Goal: Information Seeking & Learning: Learn about a topic

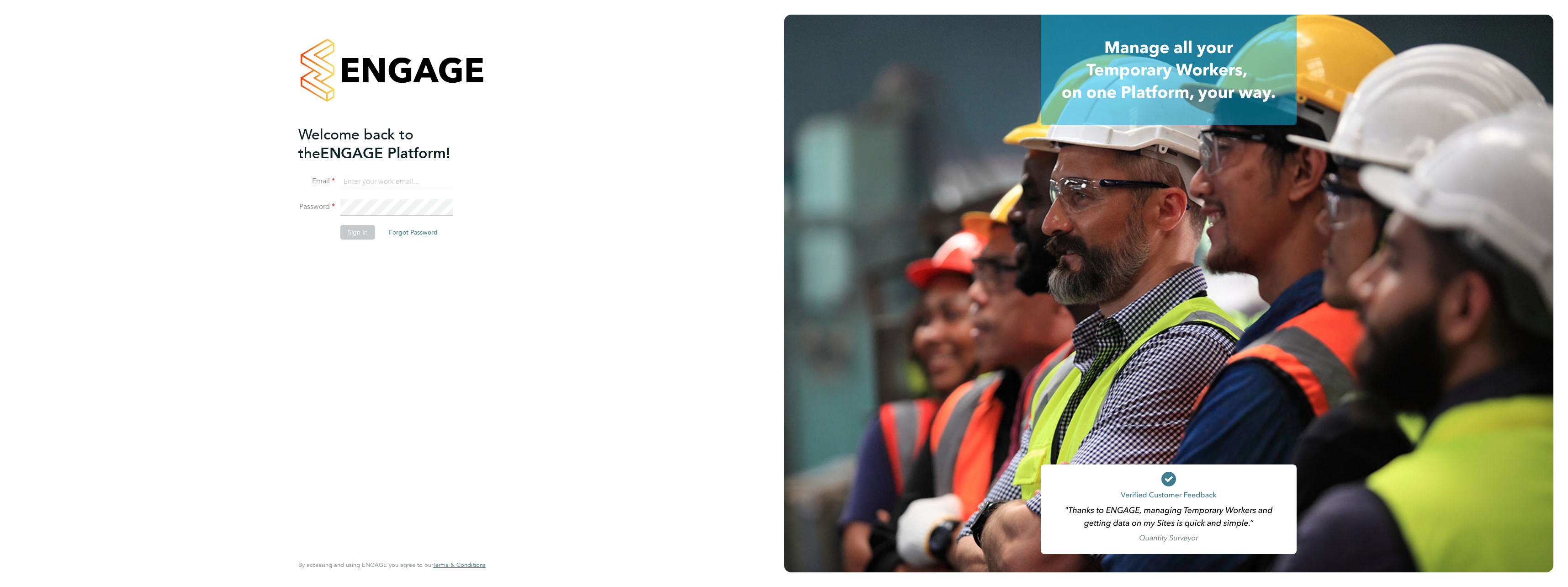
type input "[EMAIL_ADDRESS][DOMAIN_NAME]"
click at [356, 232] on button "Sign In" at bounding box center [357, 232] width 34 height 14
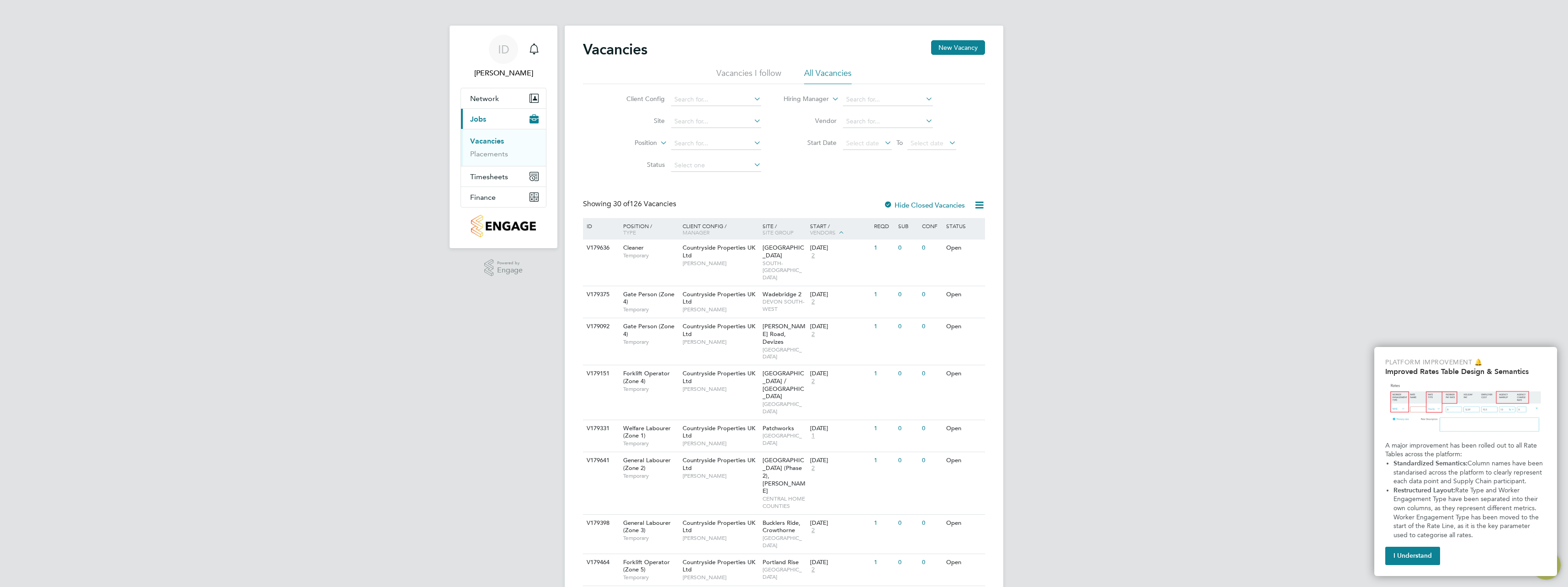
click at [486, 120] on span "Jobs" at bounding box center [478, 118] width 16 height 9
click at [490, 140] on link "Vacancies" at bounding box center [487, 141] width 34 height 9
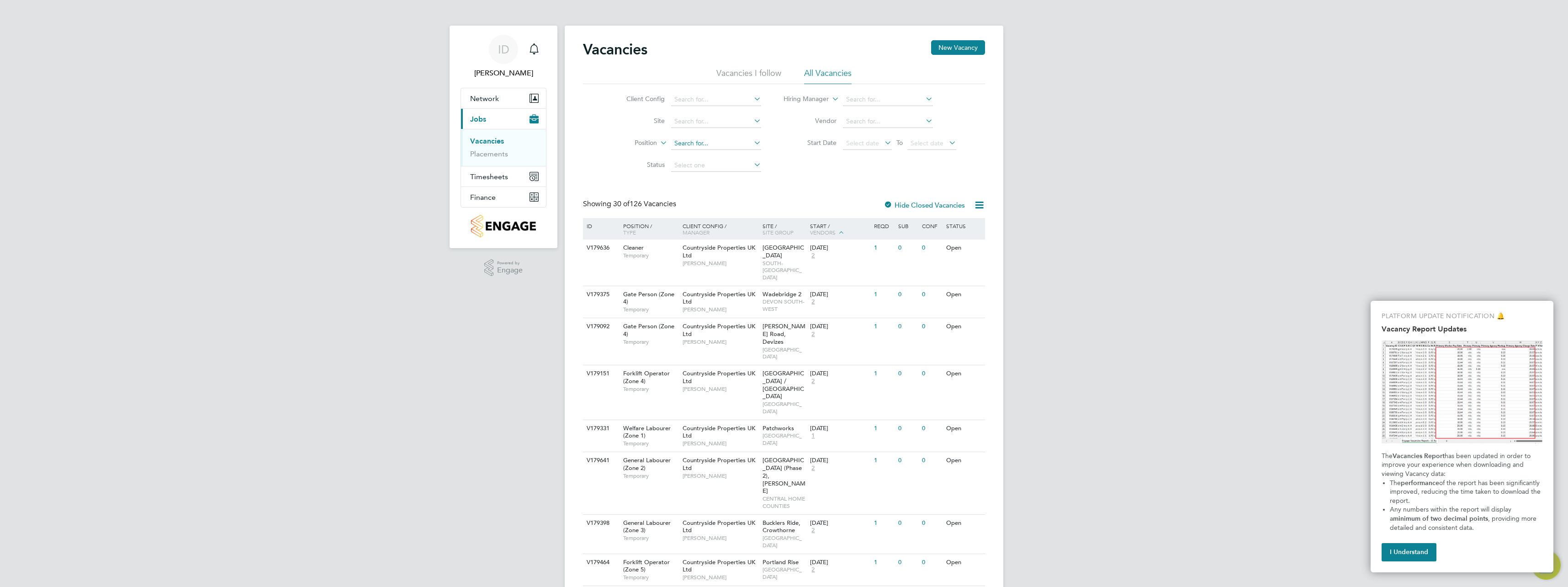
click at [694, 139] on input at bounding box center [716, 143] width 90 height 13
click at [674, 118] on input at bounding box center [716, 122] width 90 height 13
type input "C"
type input "V"
type input "C"
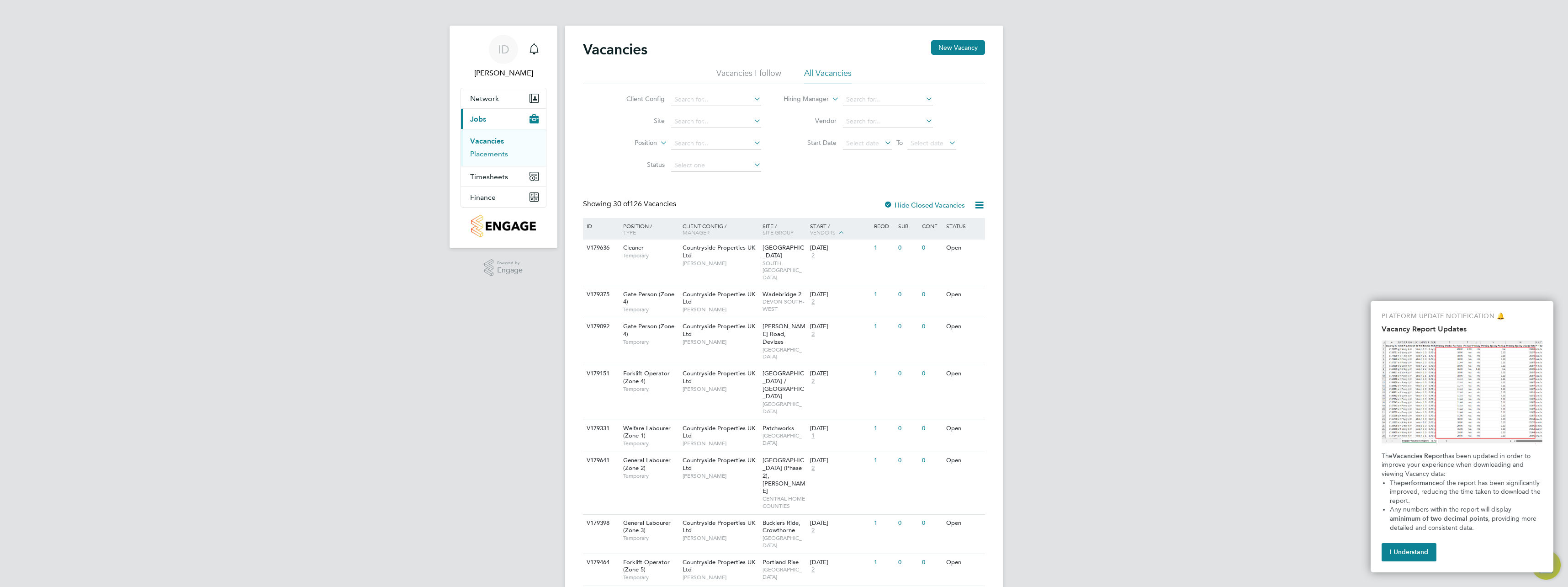
click at [499, 154] on link "Placements" at bounding box center [488, 154] width 38 height 9
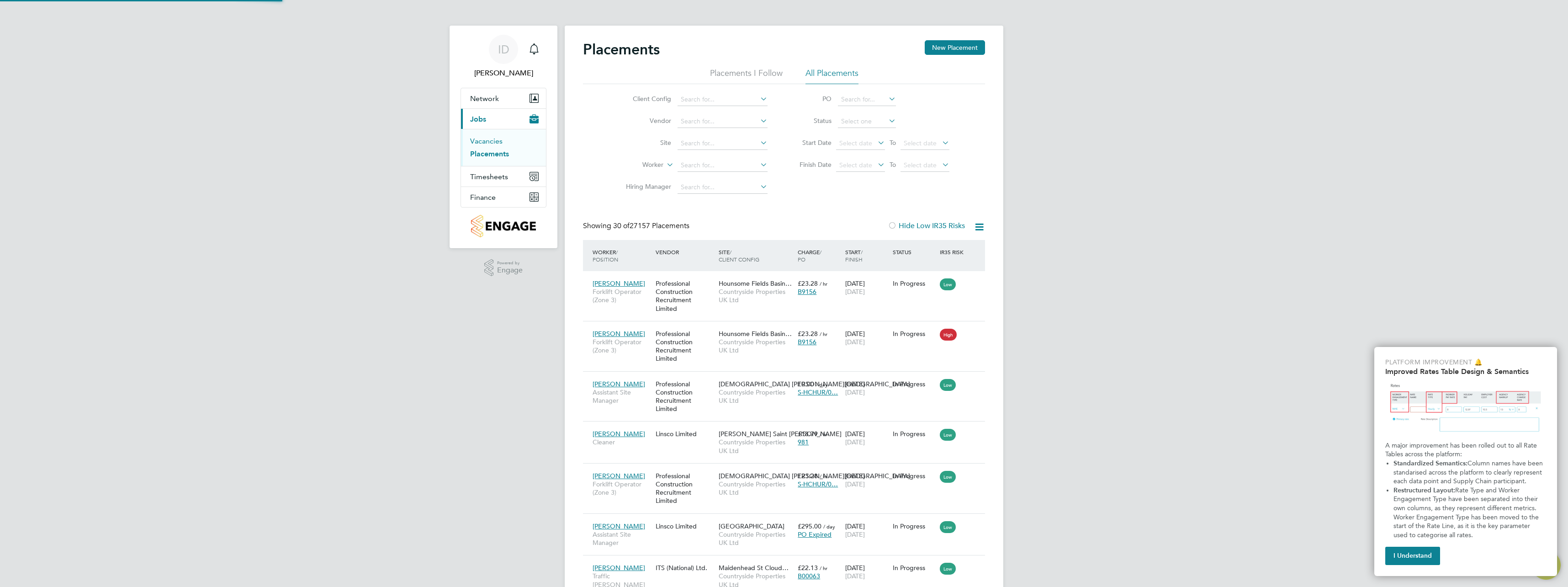
click at [492, 140] on link "Vacancies" at bounding box center [486, 141] width 33 height 9
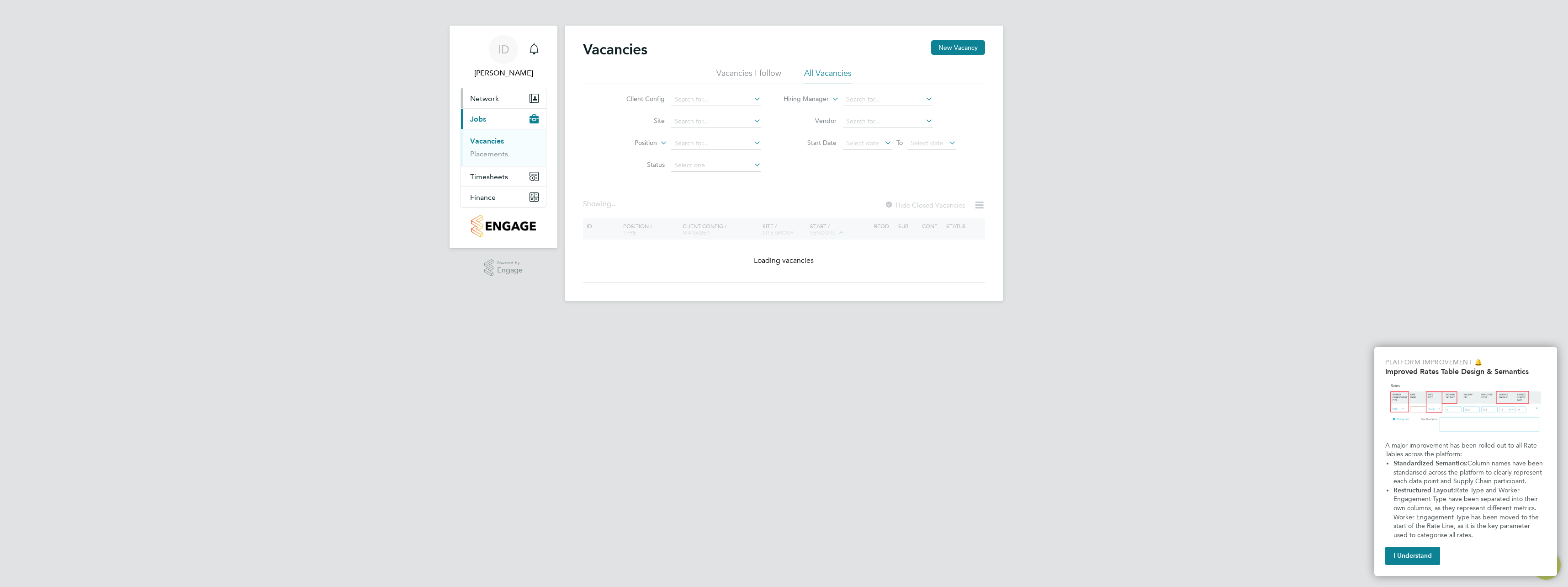
click at [484, 100] on span "Network" at bounding box center [484, 98] width 29 height 9
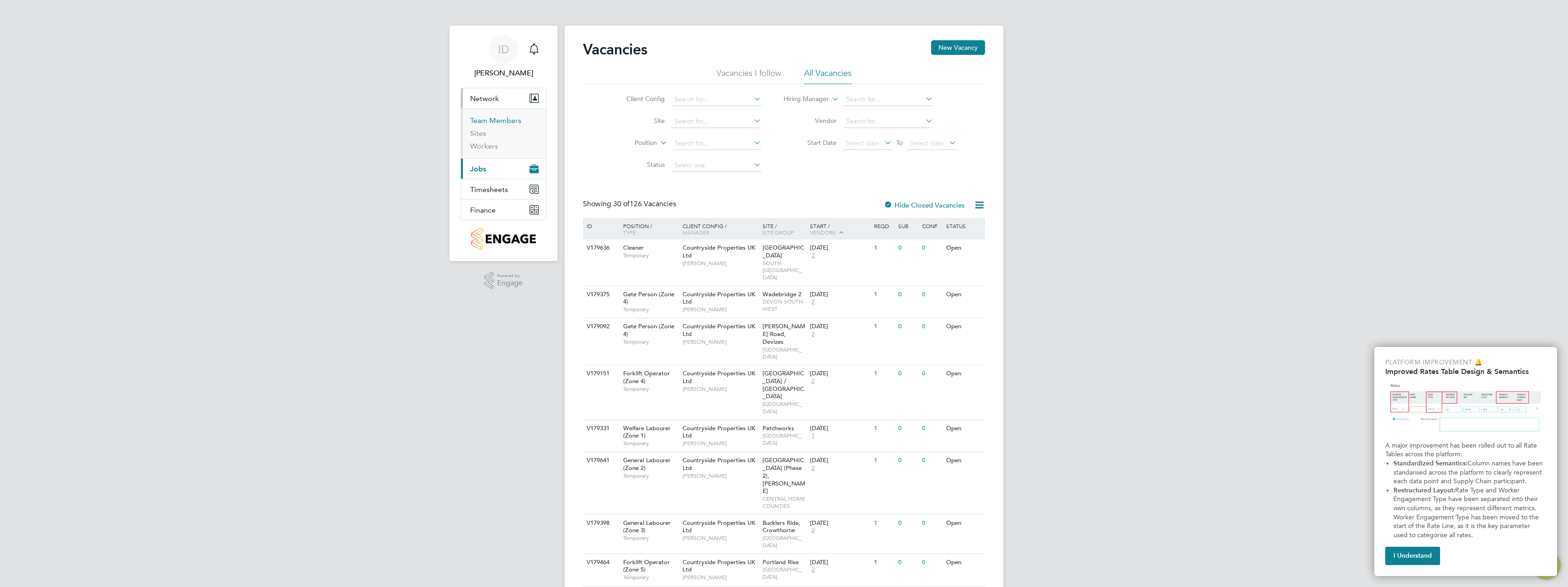
click at [491, 119] on link "Team Members" at bounding box center [495, 120] width 51 height 9
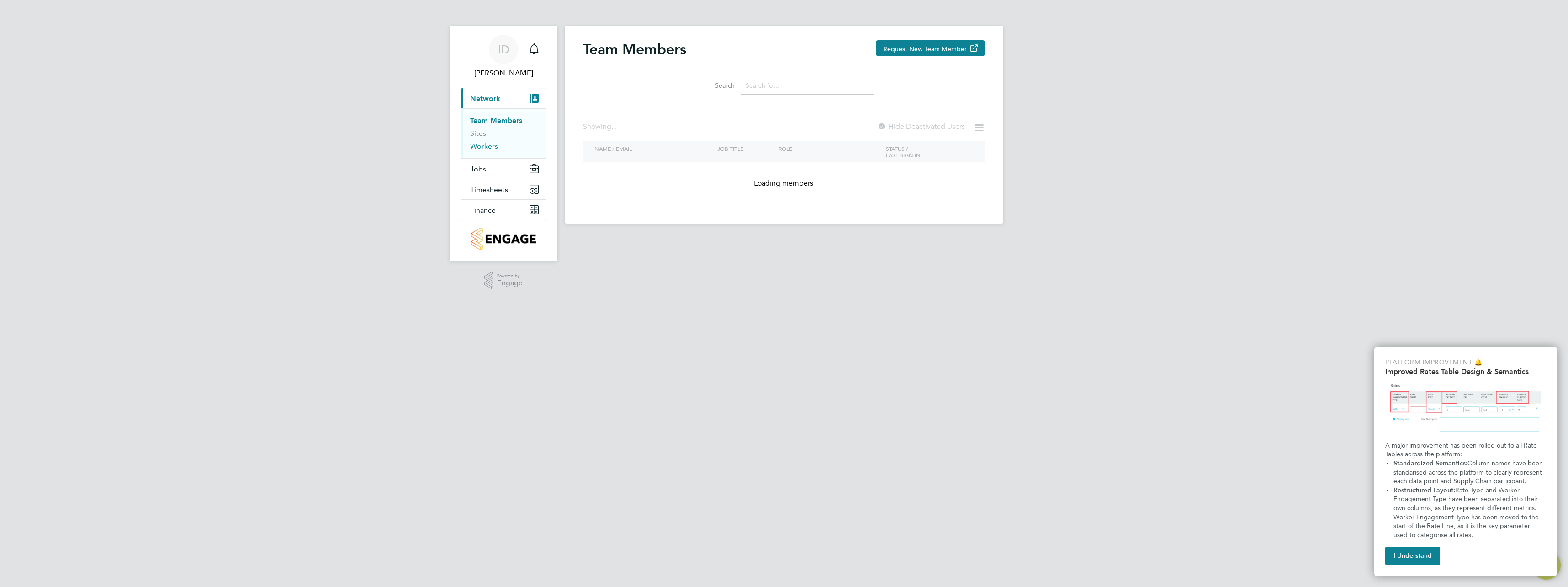
click at [490, 146] on link "Workers" at bounding box center [484, 146] width 28 height 9
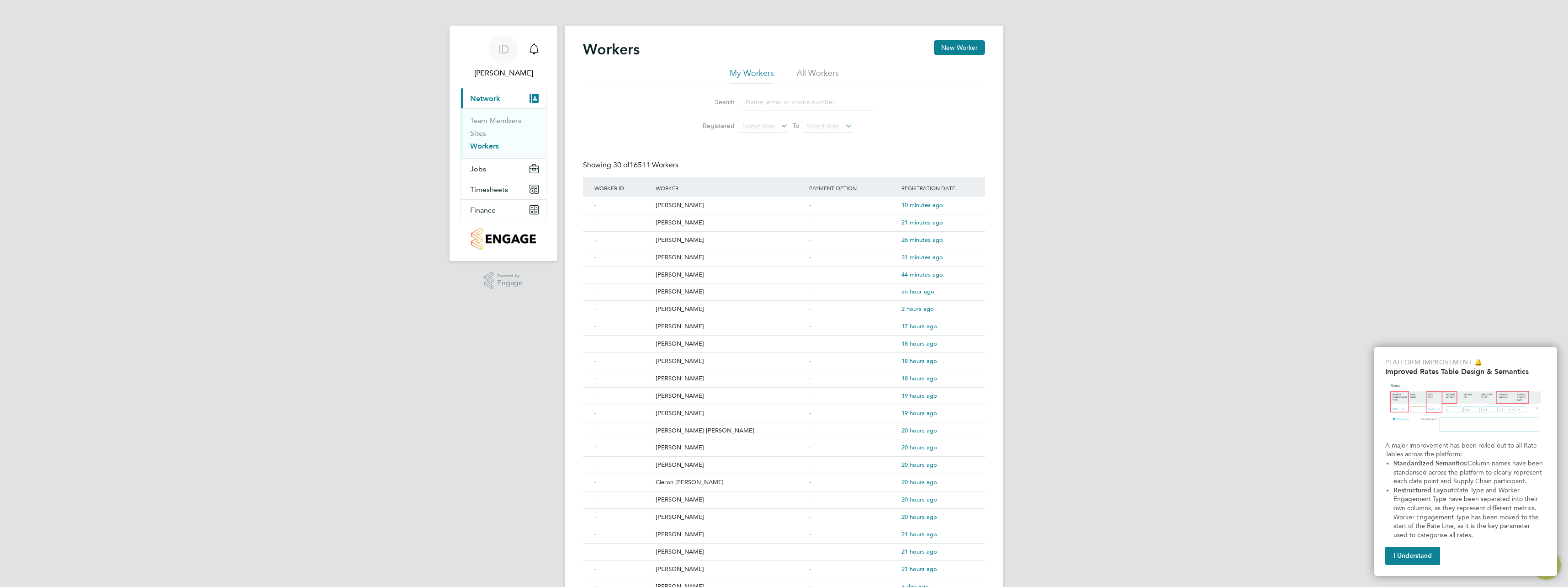
click at [479, 144] on link "Workers" at bounding box center [484, 146] width 29 height 9
click at [478, 135] on link "Sites" at bounding box center [478, 133] width 16 height 9
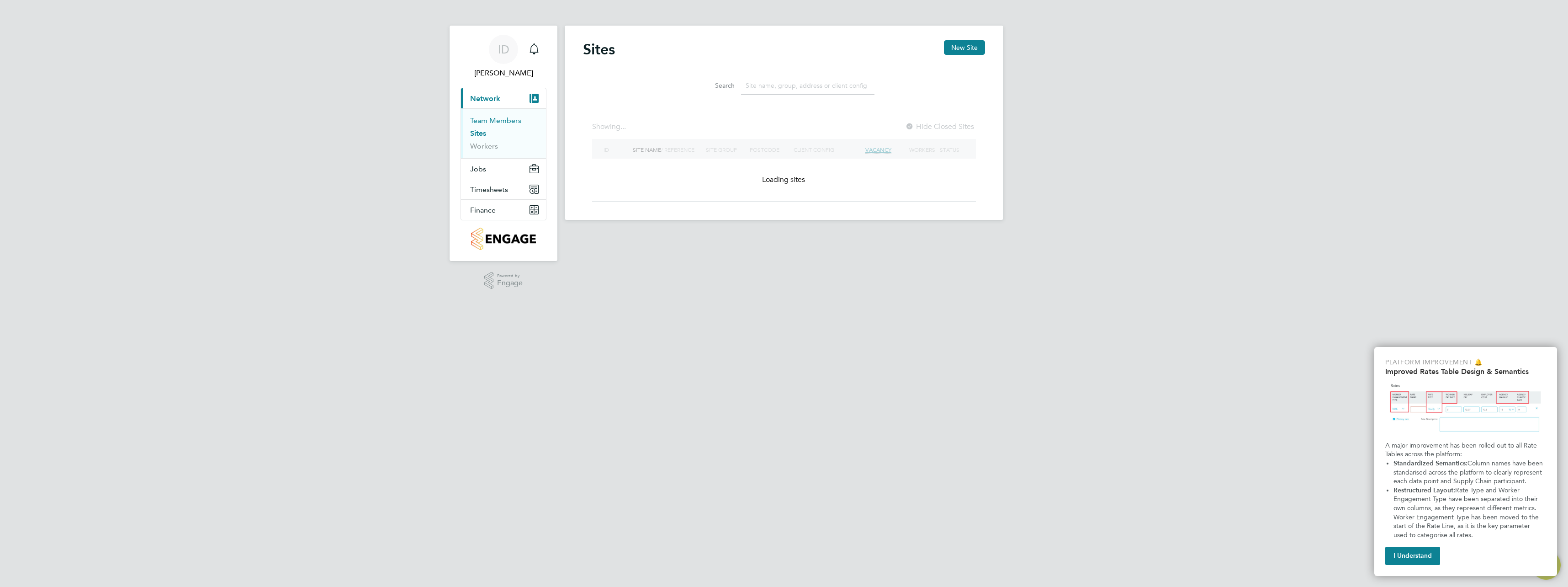
click at [487, 124] on link "Team Members" at bounding box center [495, 120] width 51 height 9
click at [485, 170] on span "Jobs" at bounding box center [478, 169] width 16 height 9
click at [486, 168] on button "Jobs" at bounding box center [503, 168] width 85 height 20
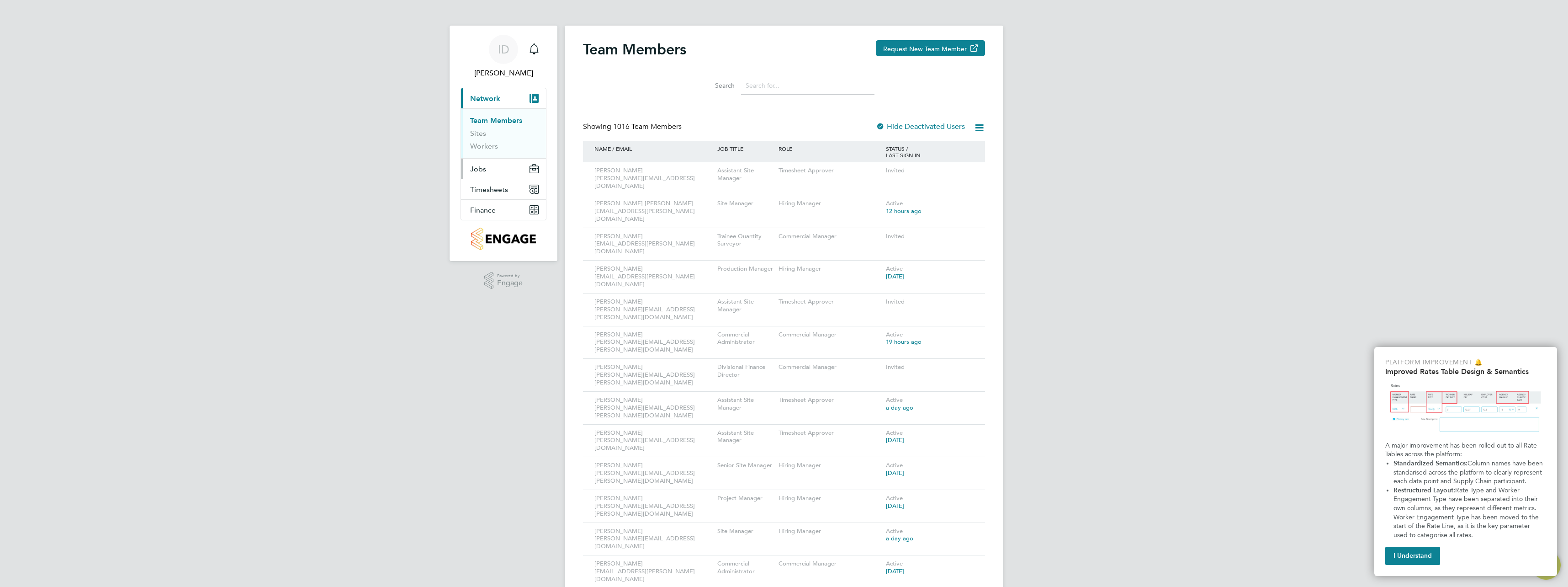
click at [481, 165] on span "Jobs" at bounding box center [478, 169] width 16 height 9
click at [486, 141] on link "Vacancies" at bounding box center [486, 141] width 33 height 9
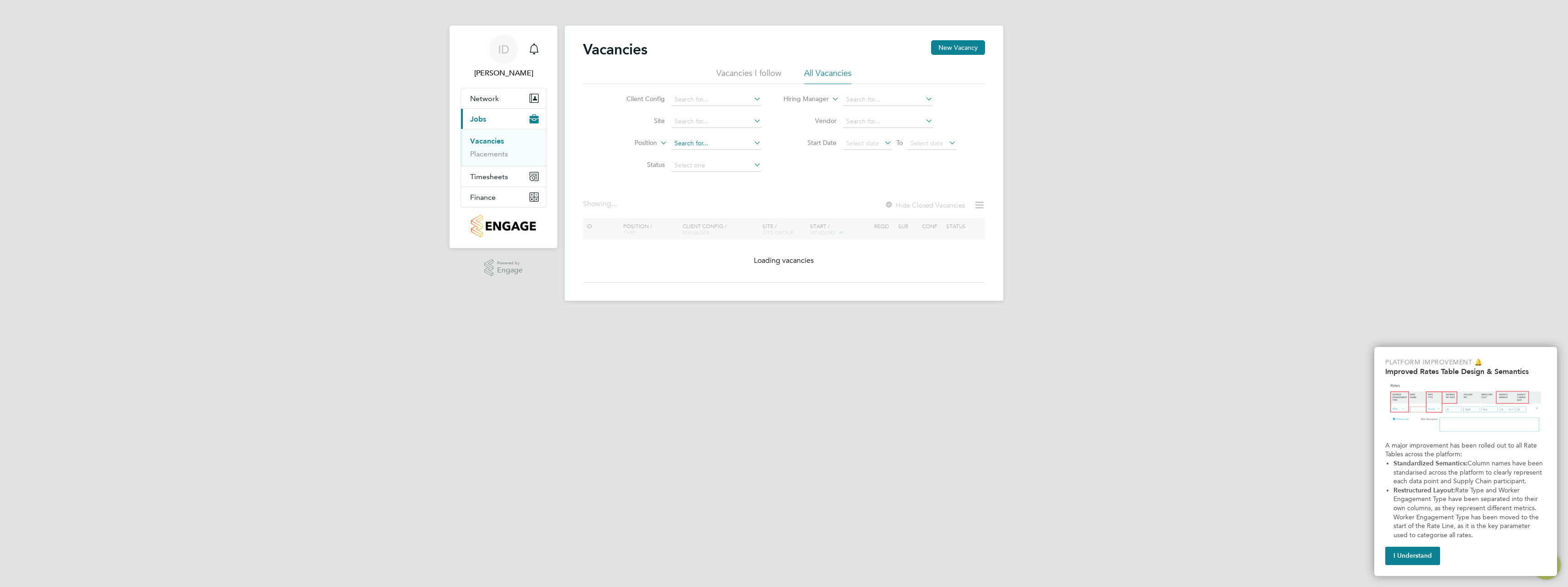
click at [693, 145] on input at bounding box center [716, 143] width 90 height 13
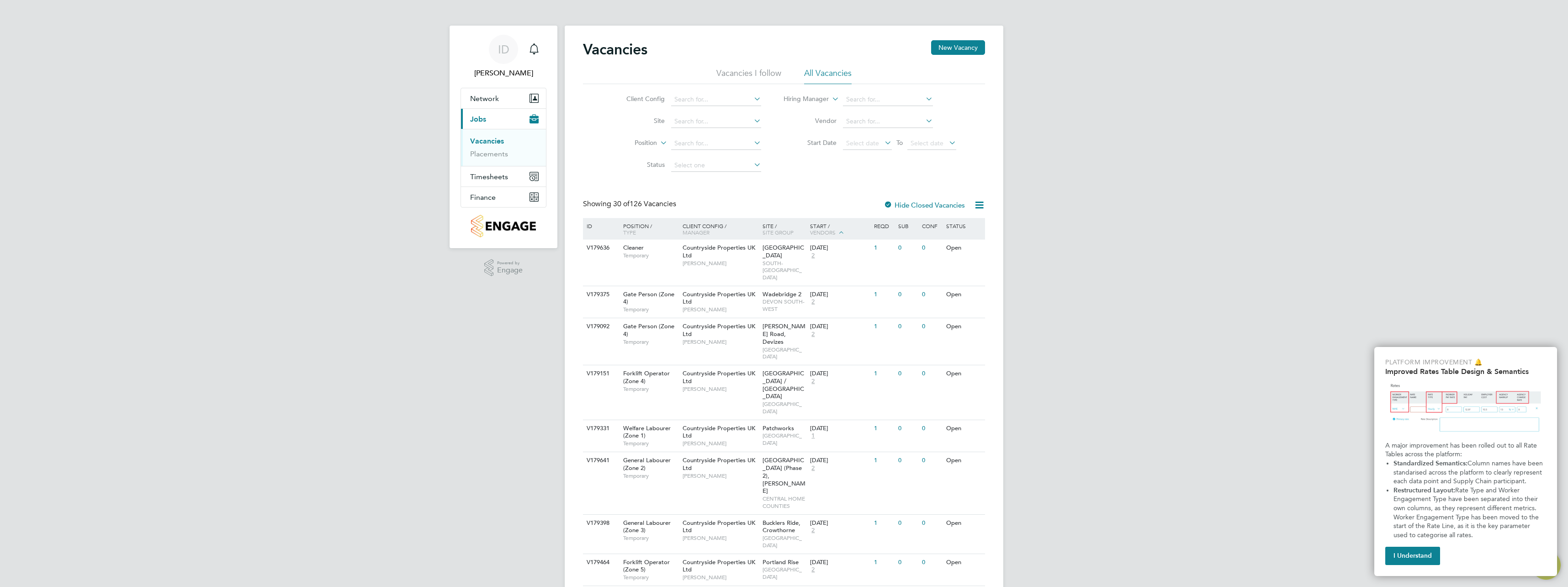
click at [752, 142] on icon at bounding box center [752, 142] width 0 height 13
drag, startPoint x: 755, startPoint y: 142, endPoint x: 734, endPoint y: 140, distance: 21.1
click at [735, 140] on li "Position" at bounding box center [686, 143] width 172 height 22
click at [733, 140] on input at bounding box center [716, 143] width 90 height 13
type input "senior"
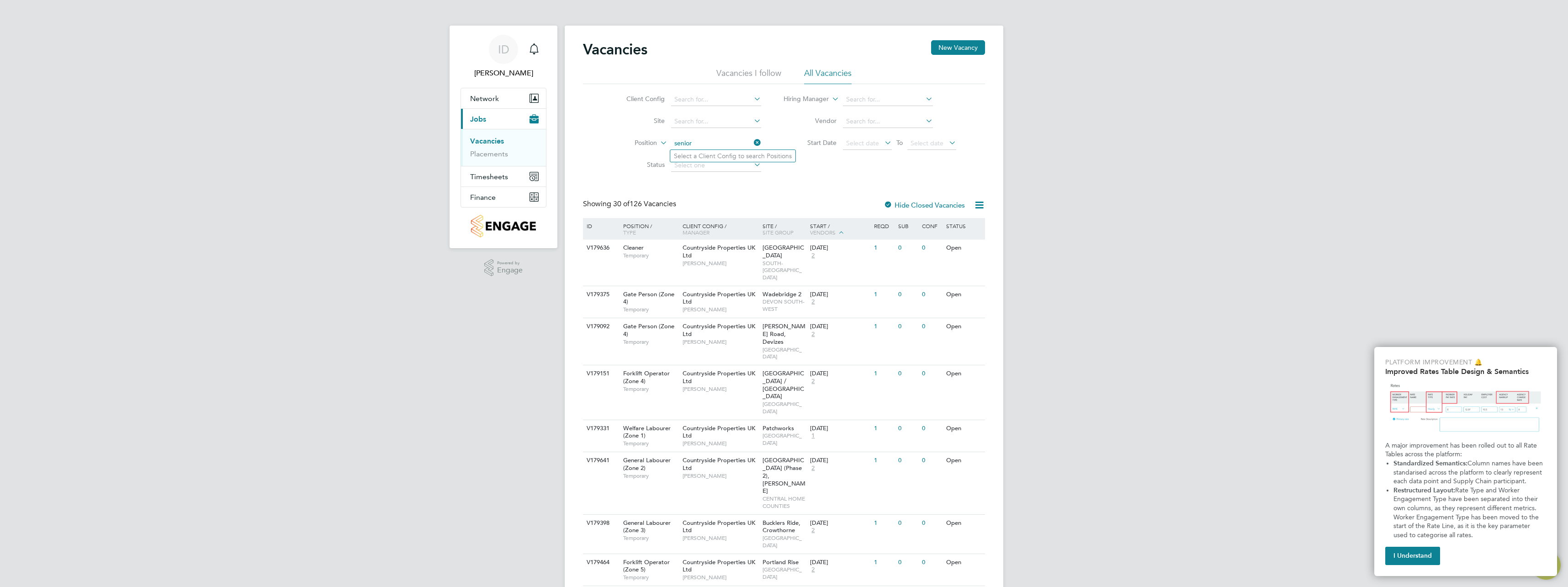
click at [765, 74] on li "Vacancies I follow" at bounding box center [748, 76] width 65 height 17
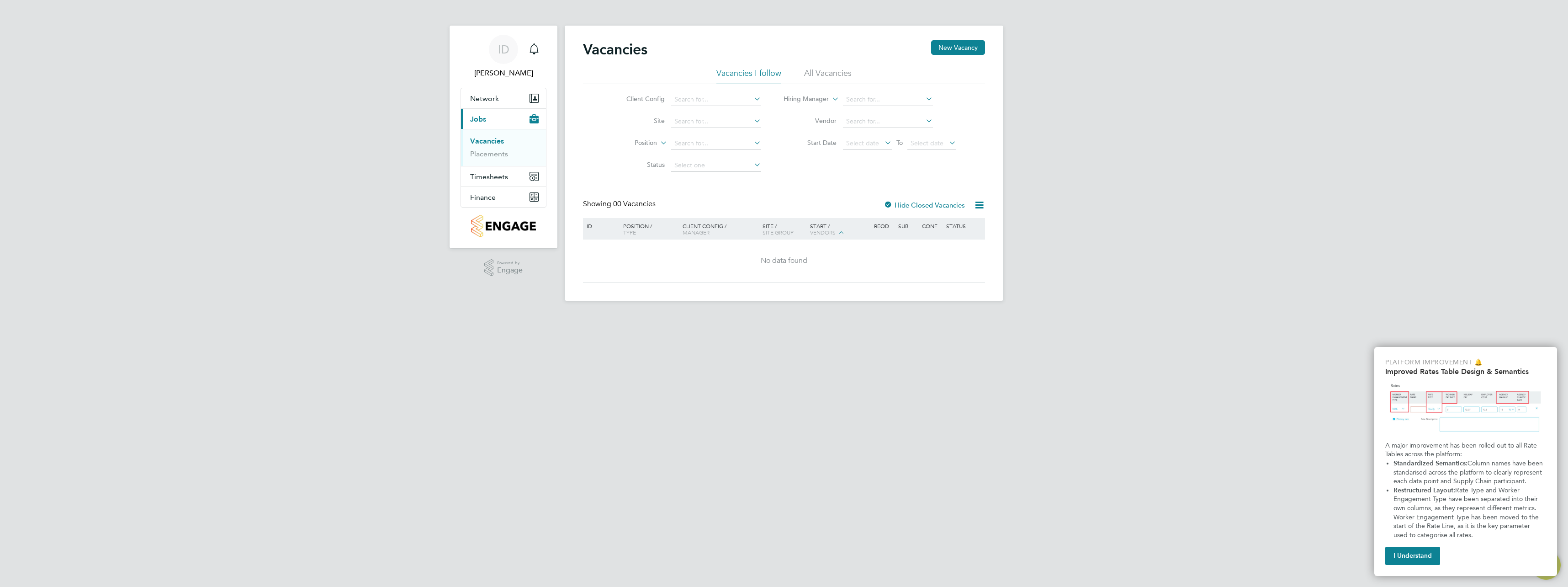
click at [818, 73] on li "All Vacancies" at bounding box center [827, 76] width 47 height 17
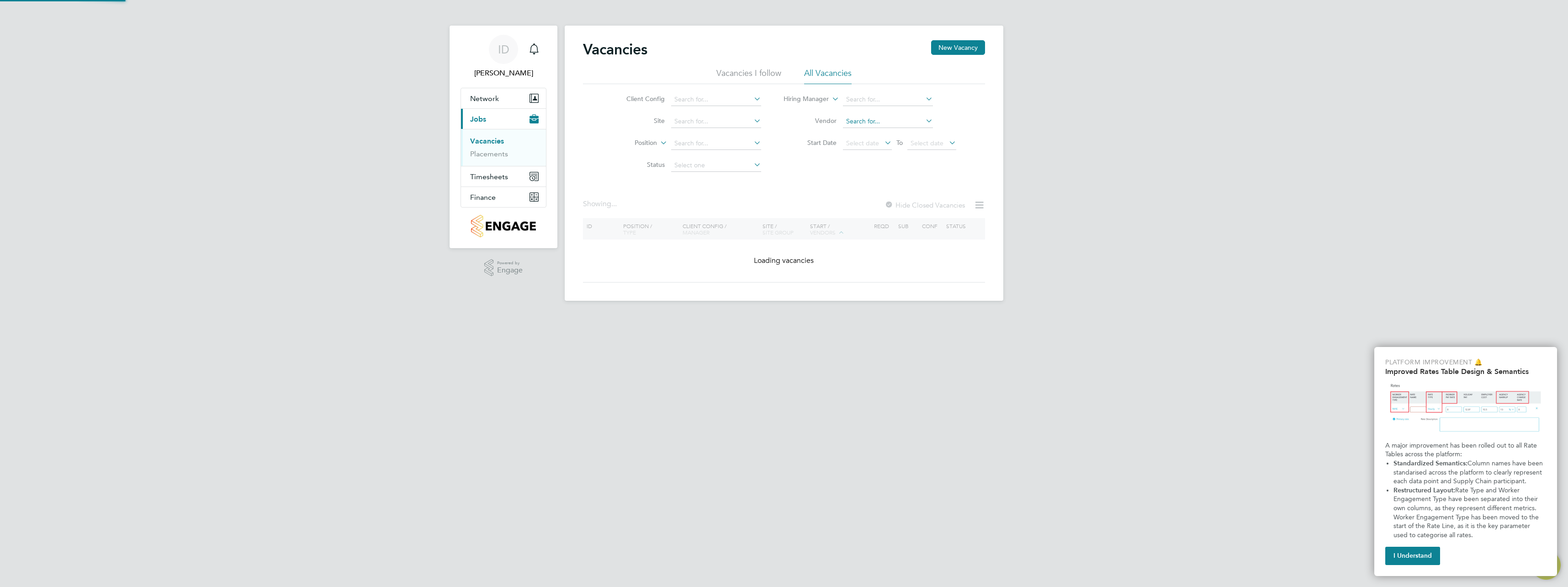
click at [881, 121] on input at bounding box center [888, 122] width 90 height 13
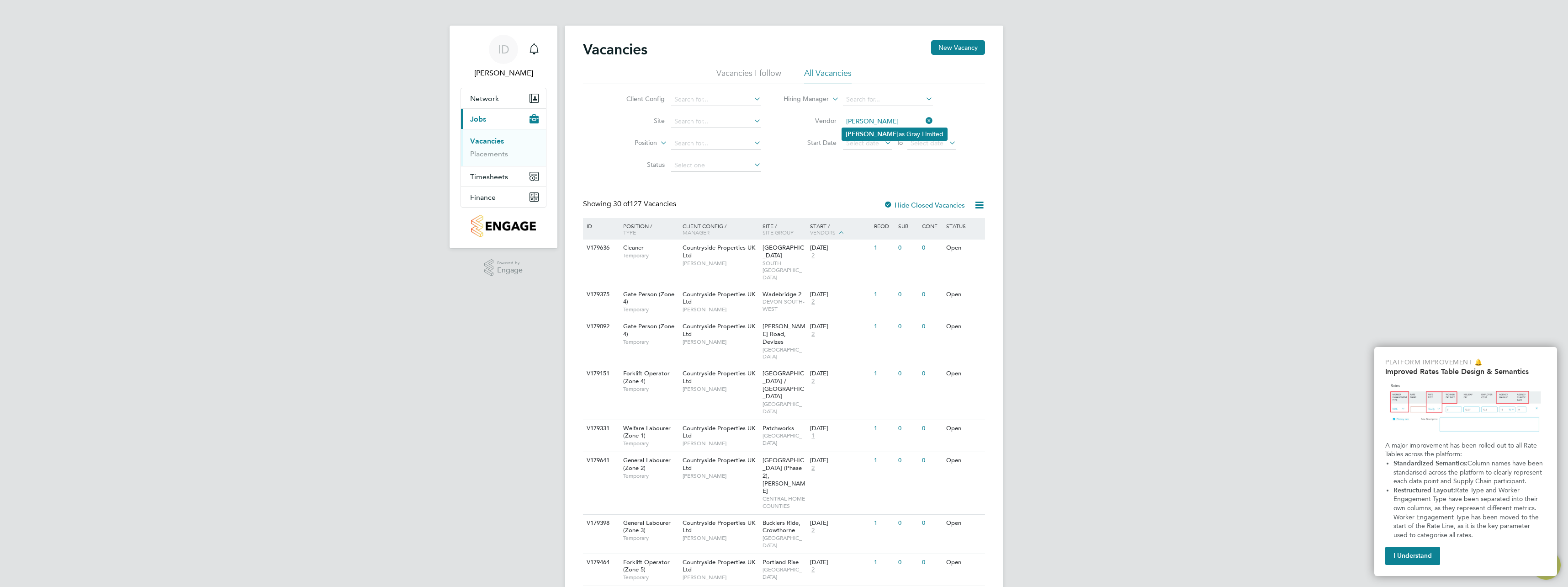
click at [881, 132] on li "Thom as Gray Limited" at bounding box center [894, 134] width 105 height 12
type input "[PERSON_NAME] Limited"
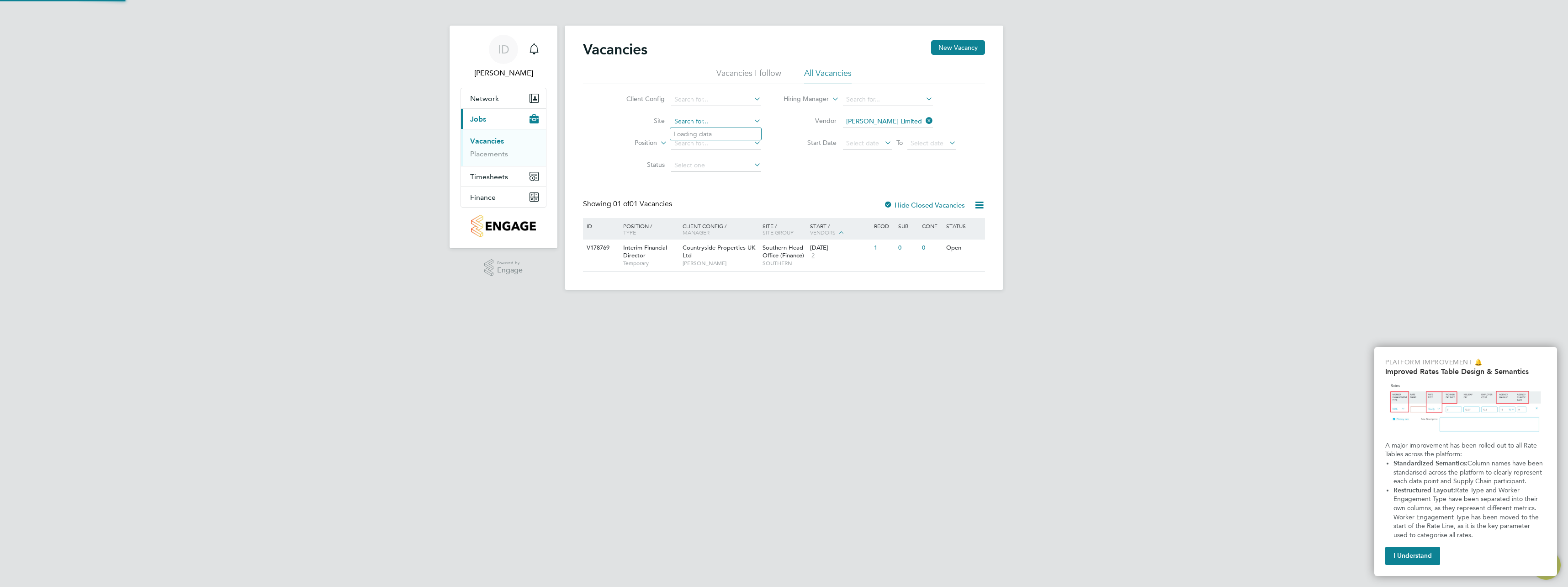
click at [718, 123] on input at bounding box center [716, 122] width 90 height 13
click at [729, 206] on li "Special Projects Head Office (Commercial)" at bounding box center [735, 206] width 129 height 12
type input "Special Projects Head Office (Commercial)"
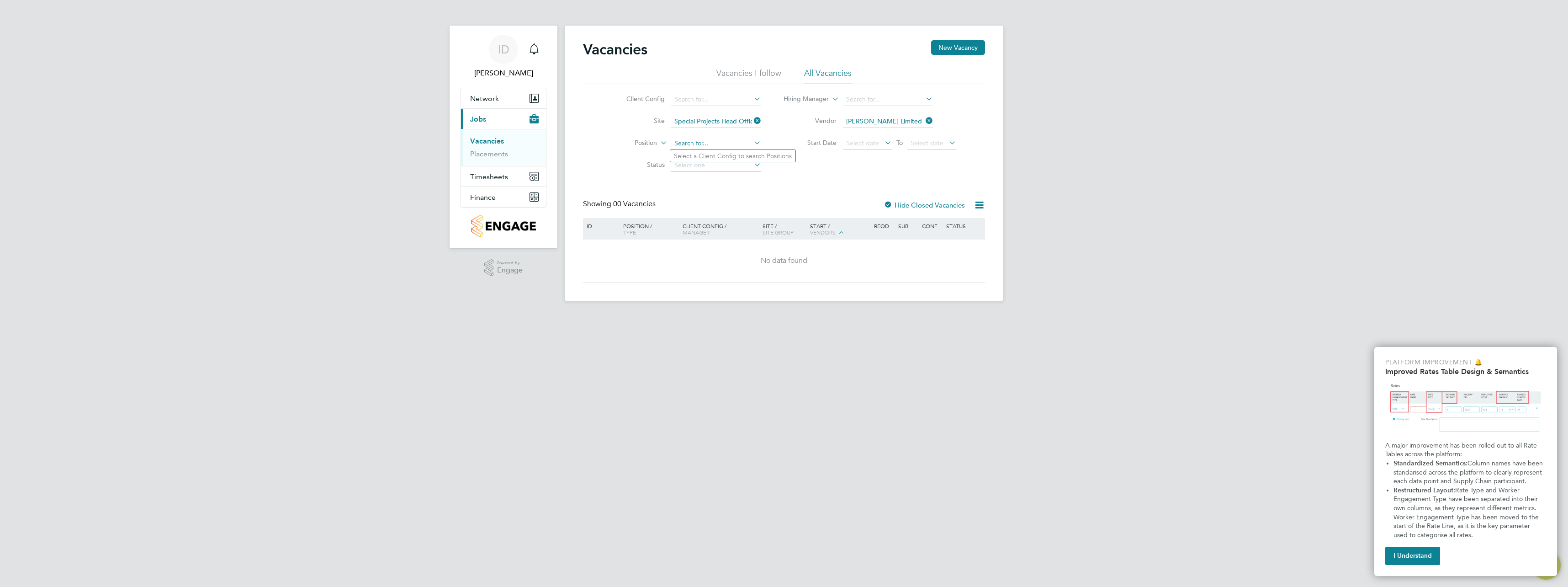
click at [694, 147] on input at bounding box center [716, 143] width 90 height 13
click at [846, 177] on div "Vacancies New Vacancy Vacancies I follow All Vacancies Client Config Site Speci…" at bounding box center [783, 161] width 402 height 242
click at [494, 139] on link "Vacancies" at bounding box center [487, 141] width 34 height 9
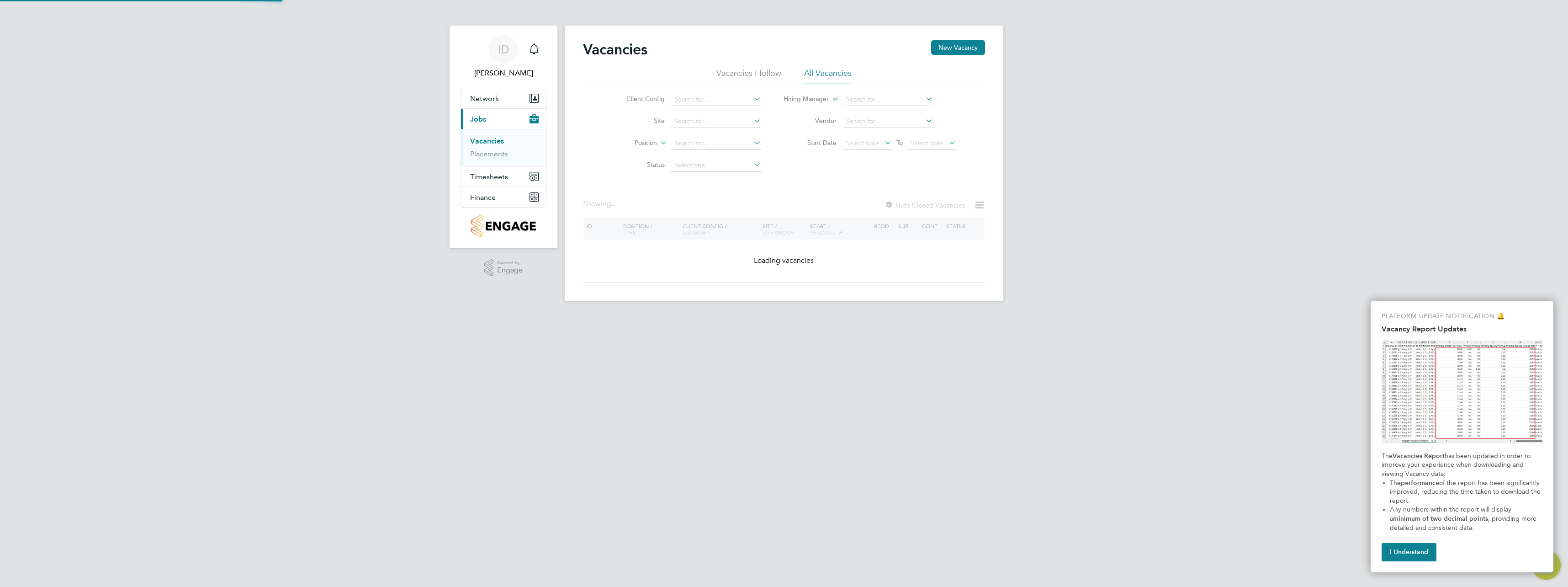
click at [495, 139] on link "Vacancies" at bounding box center [487, 141] width 34 height 9
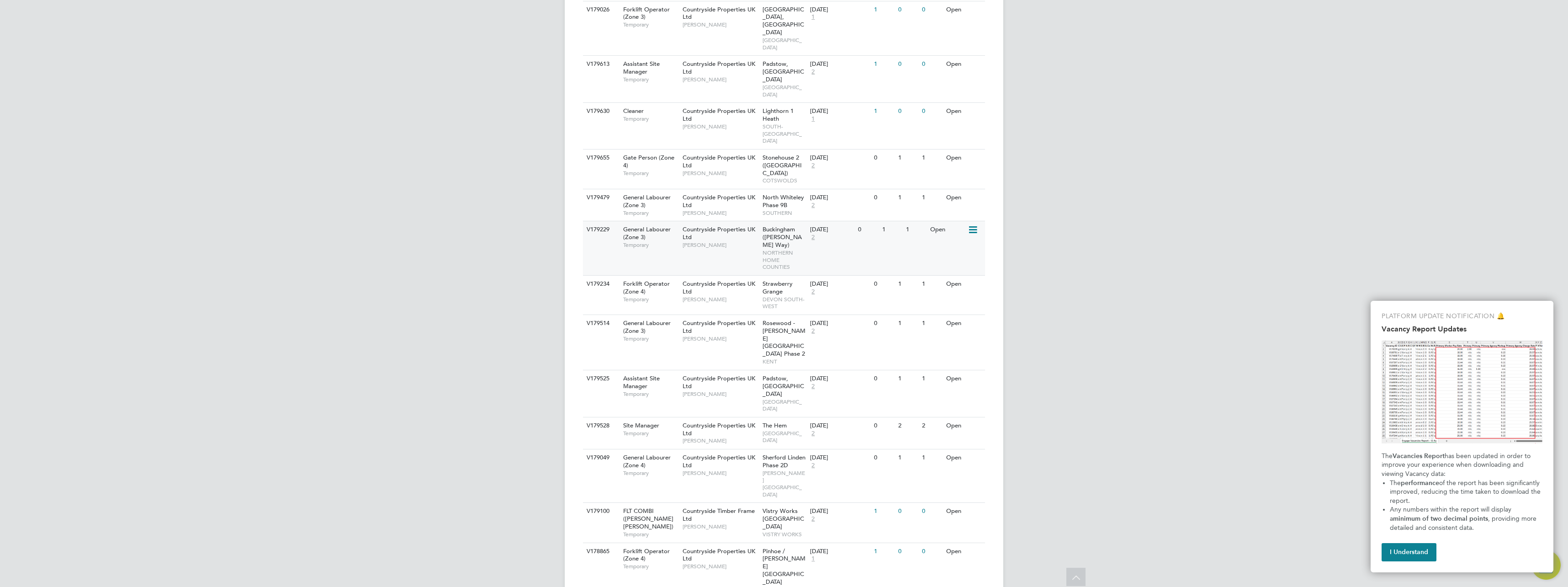
scroll to position [808, 0]
